Goal: Information Seeking & Learning: Check status

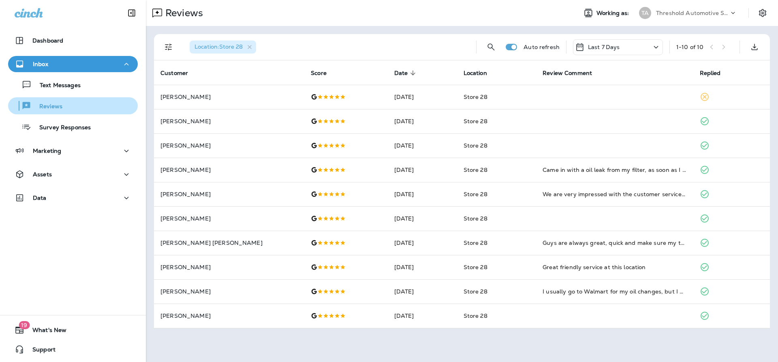
click at [70, 108] on div "Reviews" at bounding box center [72, 106] width 123 height 12
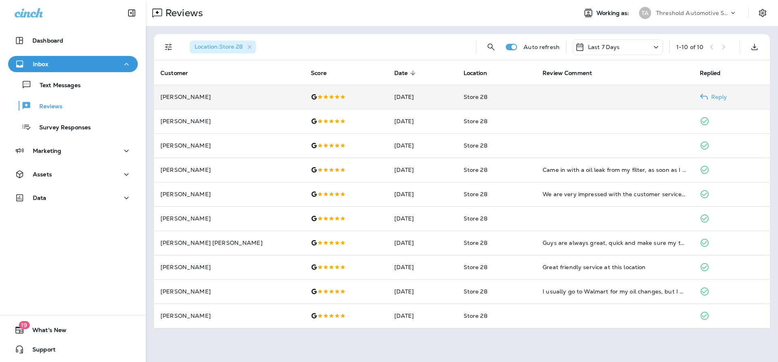
click at [186, 100] on p "[PERSON_NAME]" at bounding box center [229, 97] width 137 height 6
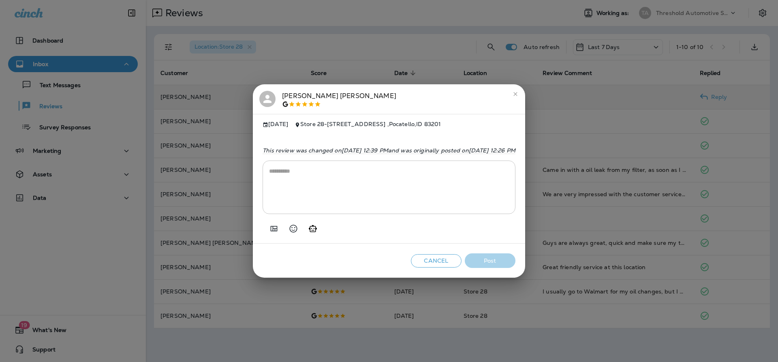
click at [282, 94] on div "[PERSON_NAME]" at bounding box center [339, 99] width 114 height 17
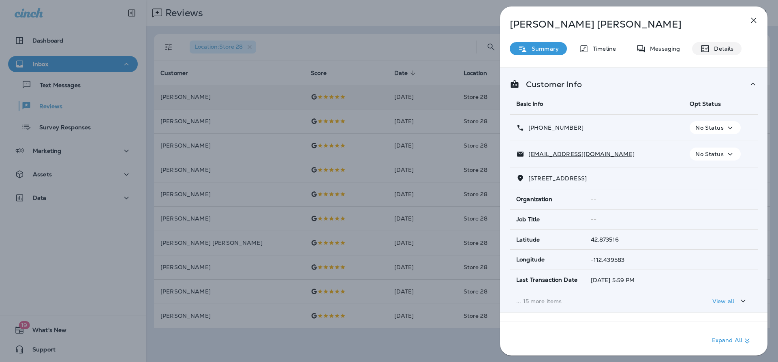
click at [709, 45] on icon at bounding box center [706, 49] width 10 height 10
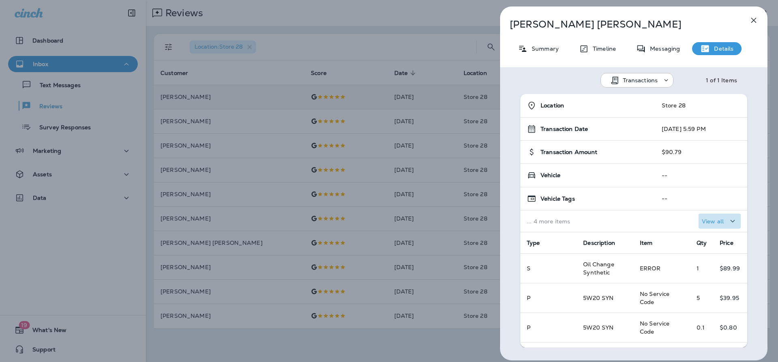
click at [714, 223] on p "View all" at bounding box center [713, 221] width 22 height 6
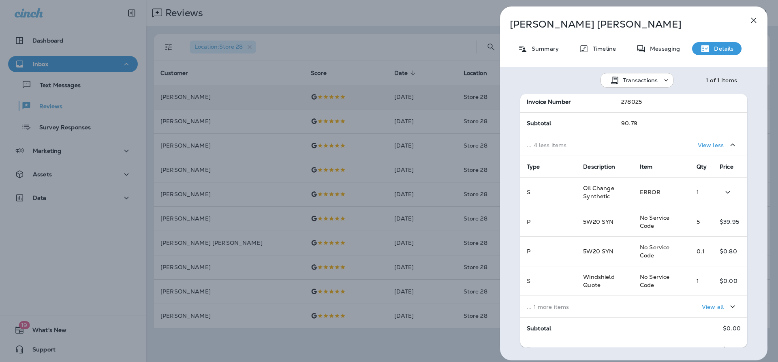
scroll to position [196, 0]
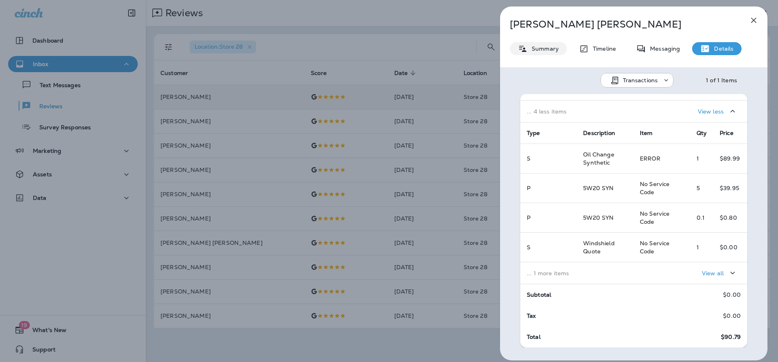
click at [538, 45] on p "Summary" at bounding box center [543, 48] width 31 height 6
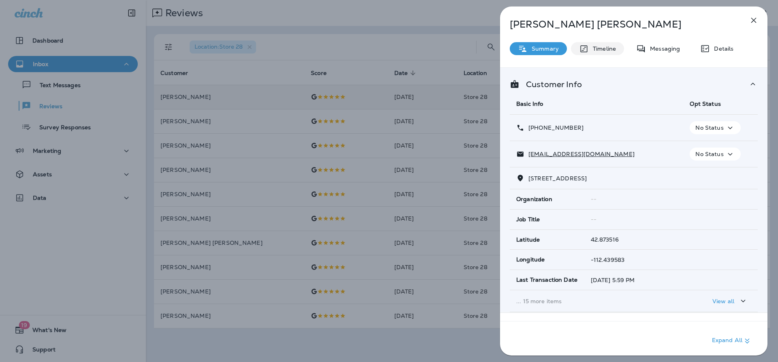
click at [610, 49] on p "Timeline" at bounding box center [602, 48] width 27 height 6
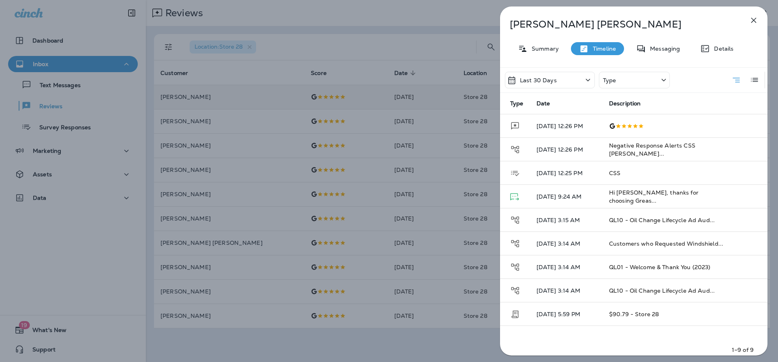
click at [62, 124] on div "[PERSON_NAME] Summary Timeline Messaging Details Last 30 Days Type Type Date De…" at bounding box center [389, 181] width 778 height 362
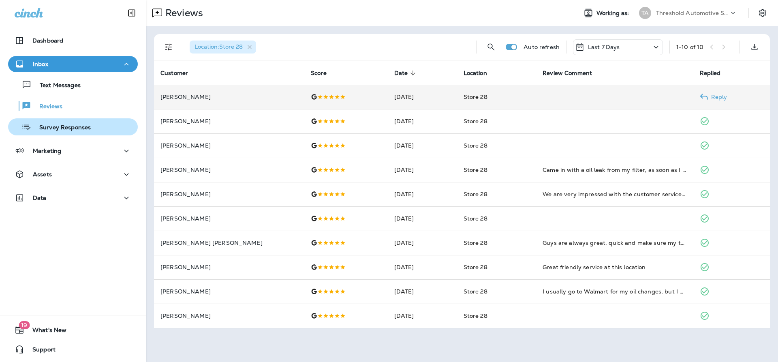
drag, startPoint x: 82, startPoint y: 126, endPoint x: 104, endPoint y: 126, distance: 21.9
click at [82, 126] on p "Survey Responses" at bounding box center [61, 128] width 60 height 8
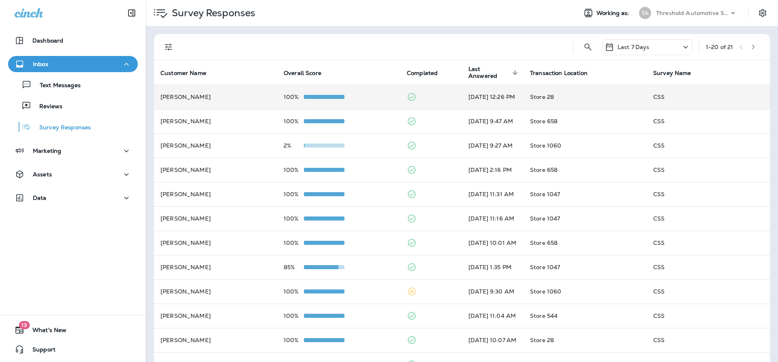
click at [371, 95] on div "100%" at bounding box center [339, 97] width 110 height 6
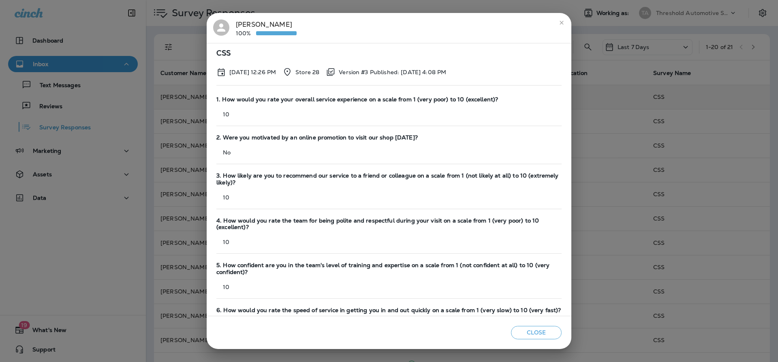
click at [566, 19] on button "close" at bounding box center [561, 22] width 13 height 13
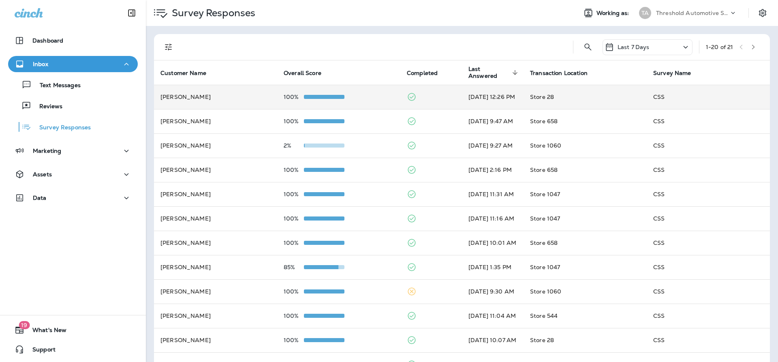
click at [180, 105] on td "[PERSON_NAME]" at bounding box center [215, 97] width 123 height 24
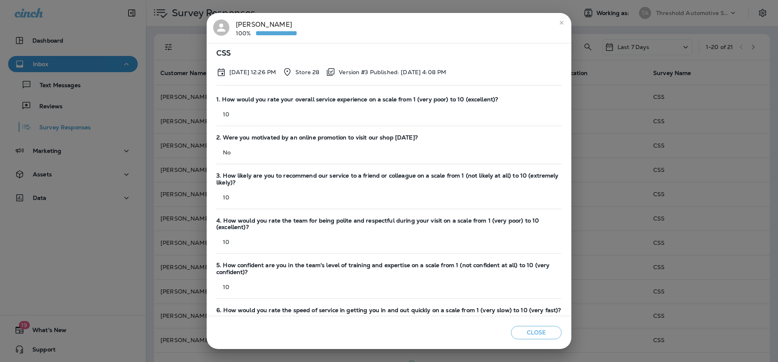
click at [241, 22] on div "[PERSON_NAME] 100%" at bounding box center [266, 27] width 61 height 17
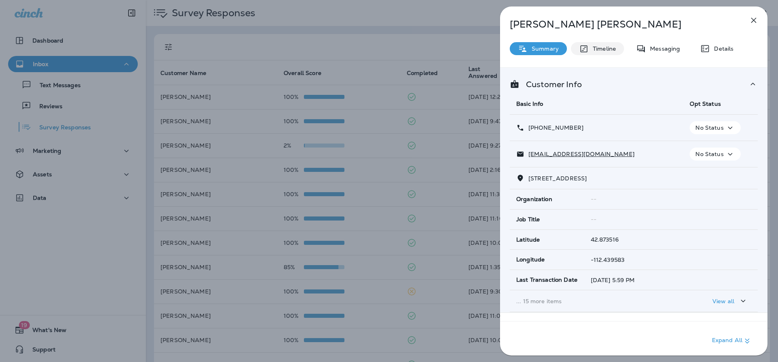
click at [591, 49] on p "Timeline" at bounding box center [602, 48] width 27 height 6
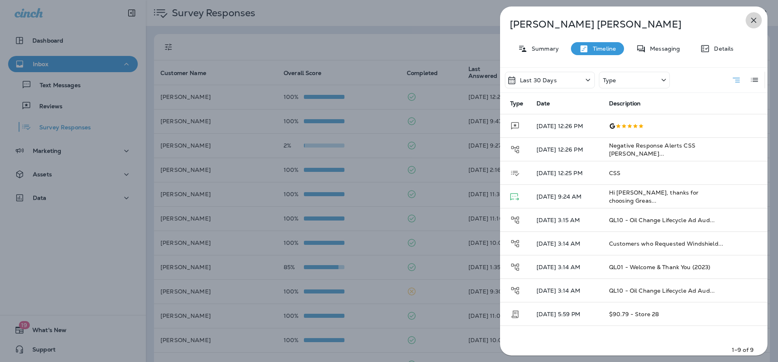
click at [755, 18] on icon "button" at bounding box center [754, 20] width 10 height 10
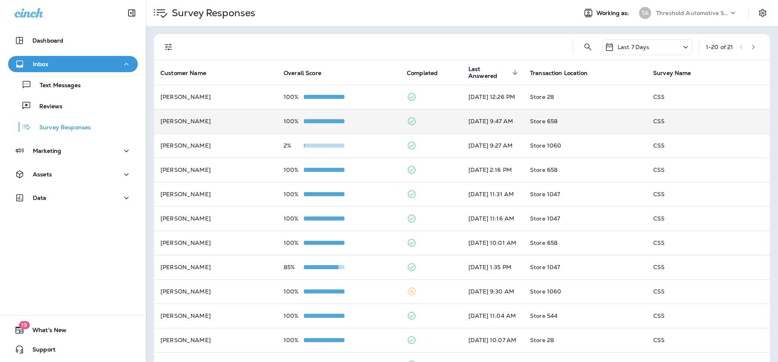
click at [182, 120] on td "[PERSON_NAME]" at bounding box center [215, 121] width 123 height 24
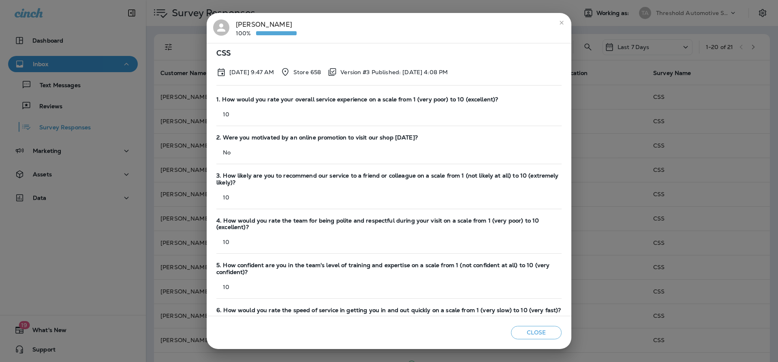
click at [243, 24] on div "[PERSON_NAME] 100%" at bounding box center [266, 27] width 61 height 17
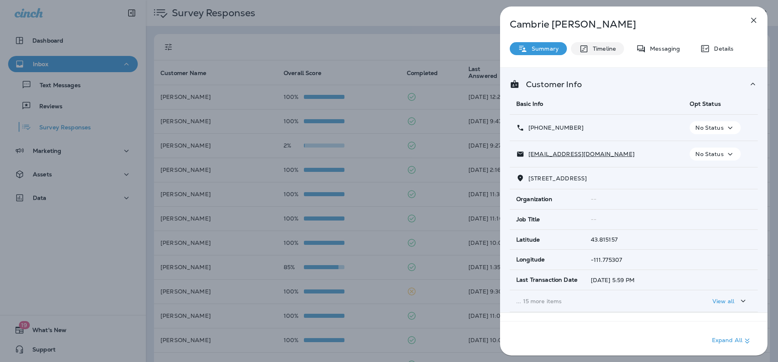
click at [611, 49] on p "Timeline" at bounding box center [602, 48] width 27 height 6
